Goal: Task Accomplishment & Management: Use online tool/utility

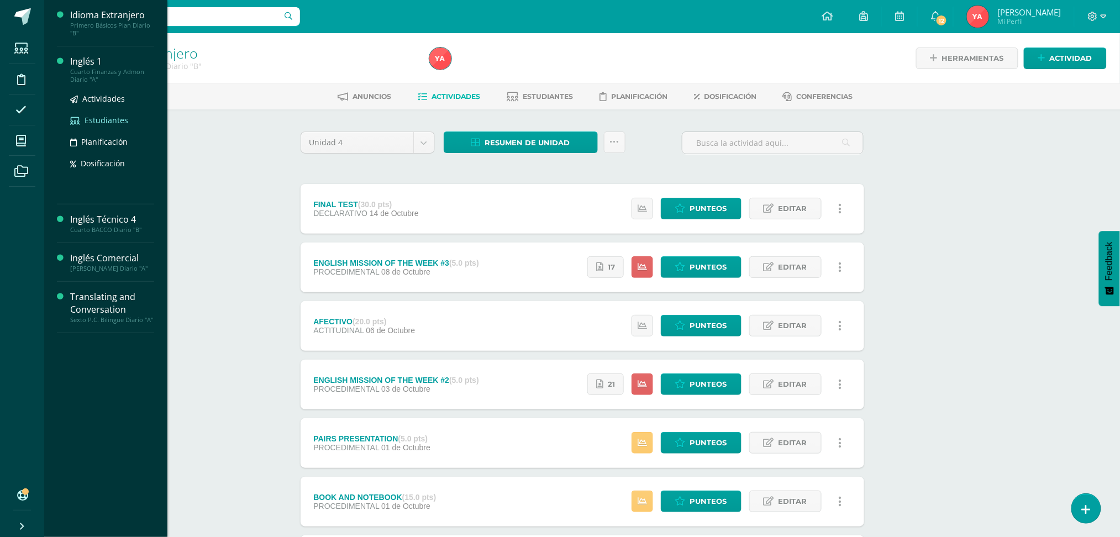
click at [102, 122] on span "Estudiantes" at bounding box center [107, 120] width 44 height 10
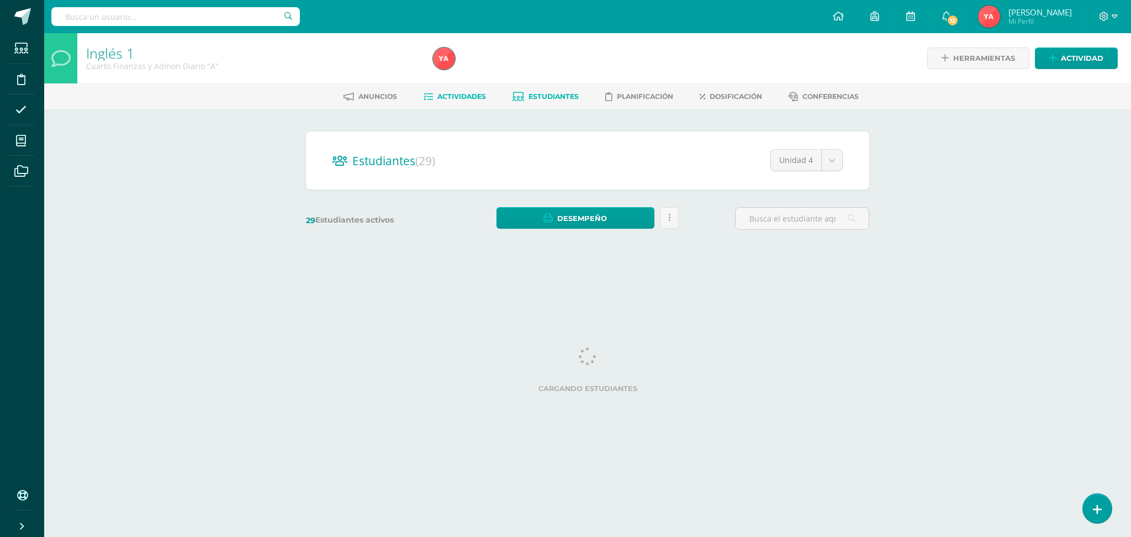
click at [461, 101] on link "Actividades" at bounding box center [455, 97] width 62 height 18
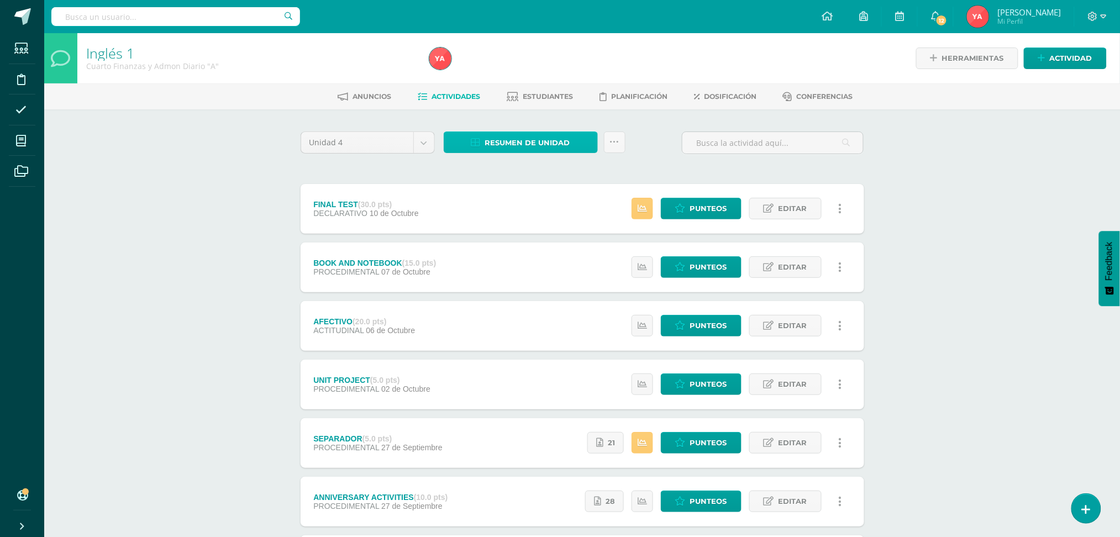
click at [534, 145] on span "Resumen de unidad" at bounding box center [527, 143] width 85 height 20
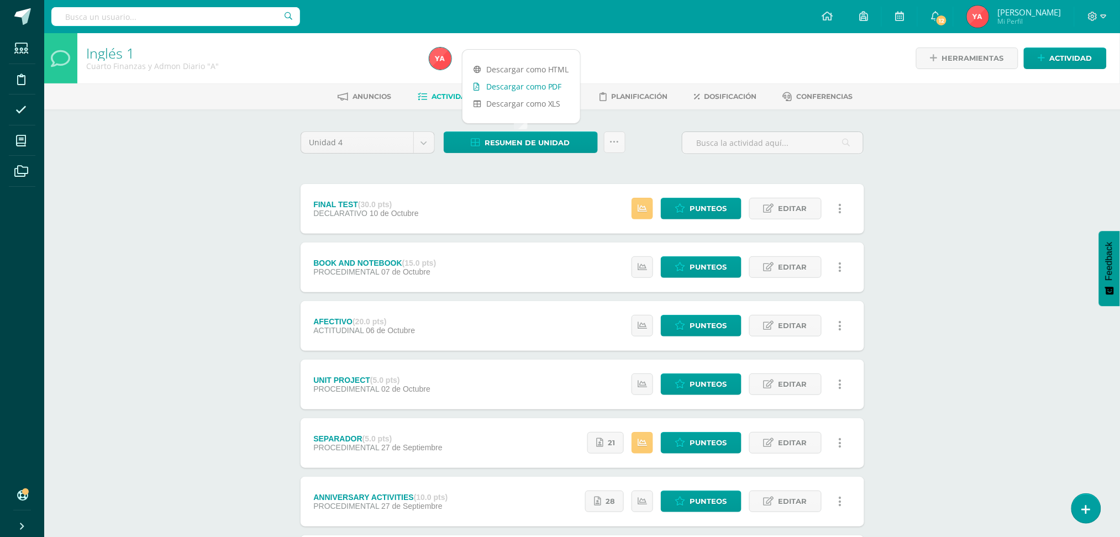
click at [529, 91] on link "Descargar como PDF" at bounding box center [521, 86] width 118 height 17
click at [630, 81] on div at bounding box center [598, 58] width 347 height 50
click at [551, 98] on span "Estudiantes" at bounding box center [548, 96] width 50 height 8
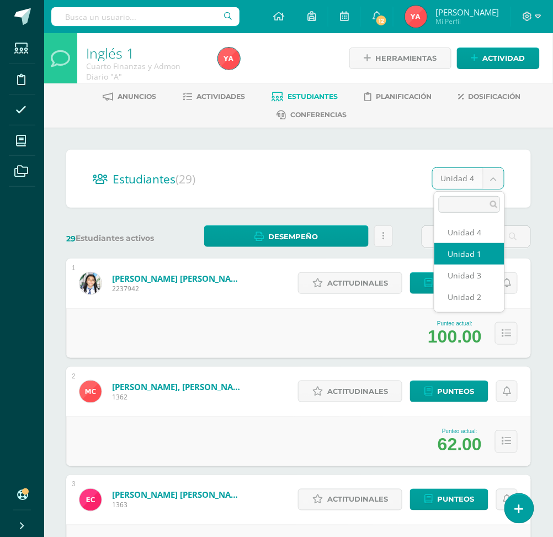
select select "/dashboard/teacher/section/1966/students/?unit=68888"
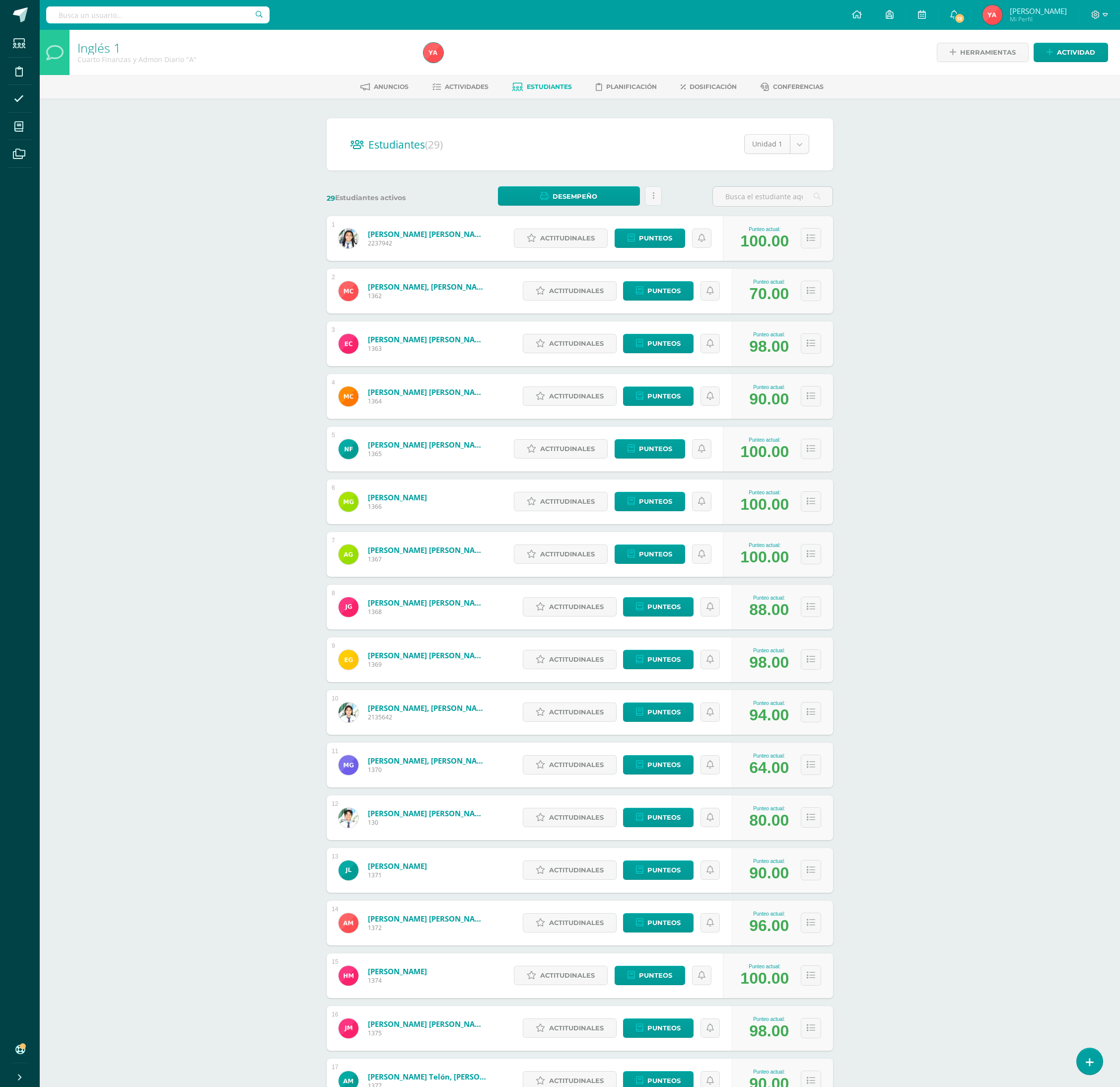
click at [507, 154] on div "Unidad 1 Unidad 4 Unidad 1 Unidad 3 Unidad 2" at bounding box center [777, 144] width 65 height 20
click at [507, 149] on body "Estudiantes Disciplina Asistencia Mis cursos Archivos Soporte Ayuda Reportar un…" at bounding box center [560, 900] width 1120 height 1801
select select "/dashboard/teacher/section/1966/students/?unit=68891"
click at [787, 146] on body "Estudiantes Disciplina Asistencia Mis cursos Archivos Soporte Ayuda Reportar un…" at bounding box center [560, 900] width 1120 height 1801
select select "/dashboard/teacher/section/1966/students/?unit=68894"
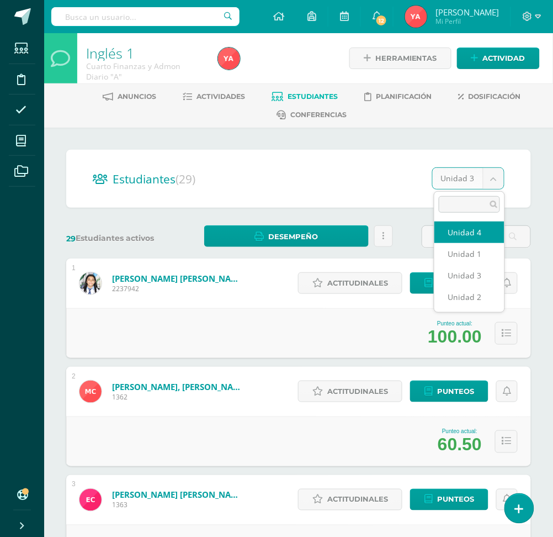
select select "/dashboard/teacher/section/1966/students/?unit=68897"
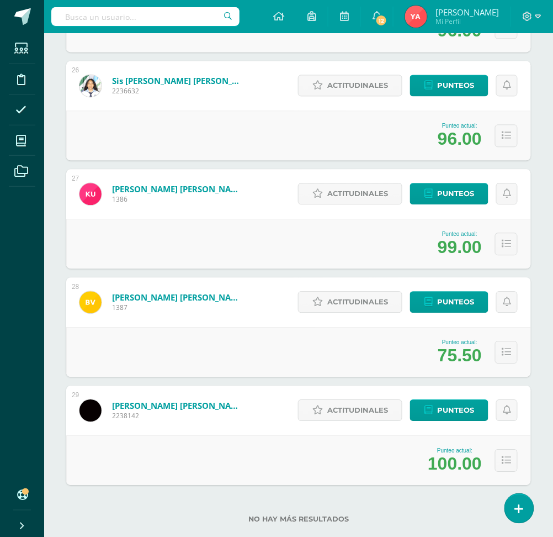
scroll to position [2924, 0]
